Goal: Transaction & Acquisition: Purchase product/service

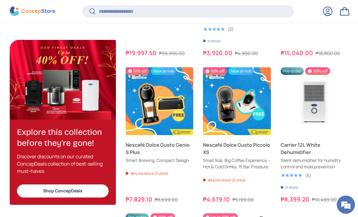
scroll to position [718, 0]
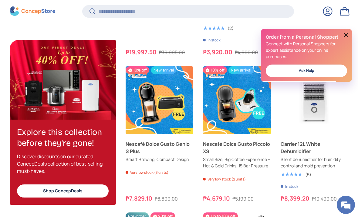
click at [345, 34] on button at bounding box center [346, 34] width 7 height 7
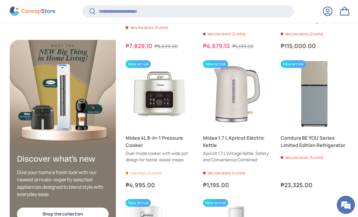
scroll to position [1325, 0]
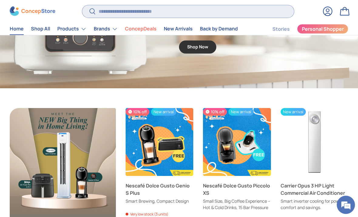
click at [263, 13] on input "Search" at bounding box center [188, 11] width 212 height 12
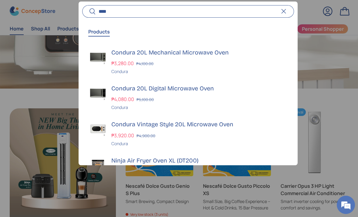
type input "****"
click at [89, 12] on button "Search" at bounding box center [89, 12] width 14 height 14
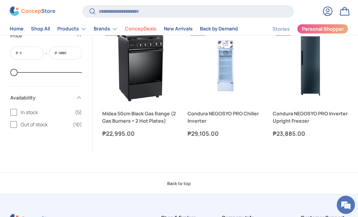
scroll to position [641, 0]
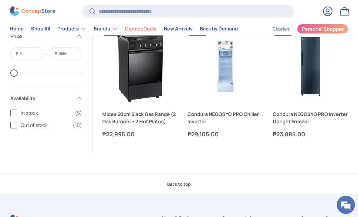
click at [169, 62] on img "Midea 50cm Black Gas Range (2 Gas Burners + 2 Hot Plates)" at bounding box center [140, 67] width 76 height 76
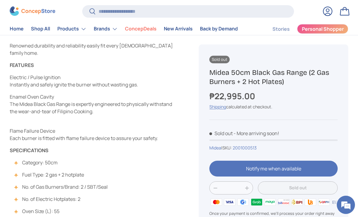
scroll to position [237, 0]
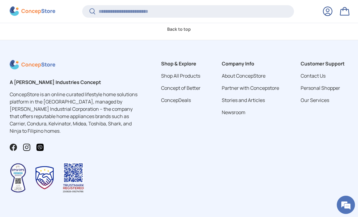
scroll to position [2738, 0]
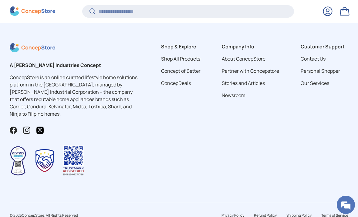
click at [260, 61] on link "About ConcepStore" at bounding box center [244, 58] width 44 height 7
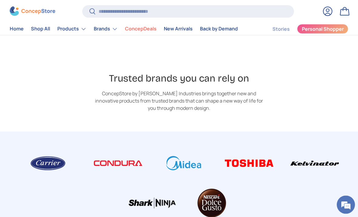
scroll to position [368, 0]
